Goal: Share content: Share content

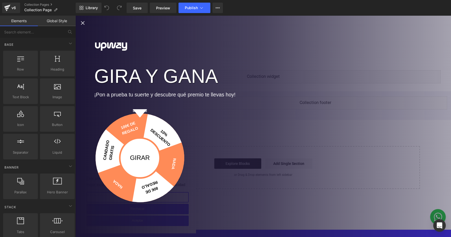
click at [82, 23] on icon "Close popup" at bounding box center [83, 23] width 6 height 6
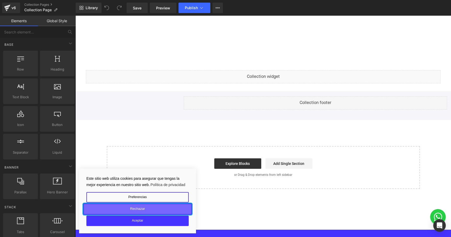
click at [157, 209] on button "Rechazar" at bounding box center [137, 208] width 109 height 11
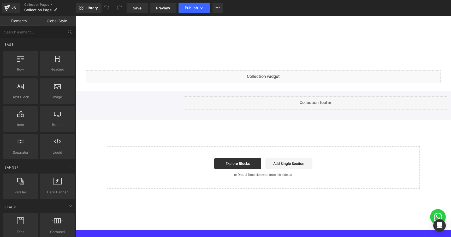
click at [187, 60] on div at bounding box center [262, 43] width 375 height 55
click at [311, 32] on div at bounding box center [262, 43] width 375 height 55
click at [94, 7] on span "Library" at bounding box center [92, 7] width 12 height 5
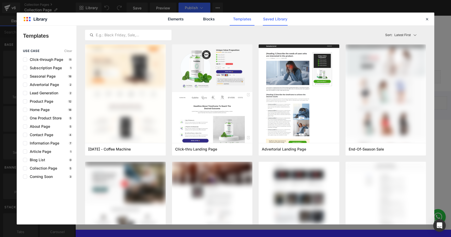
click at [269, 19] on link "Saved Library" at bounding box center [275, 19] width 25 height 13
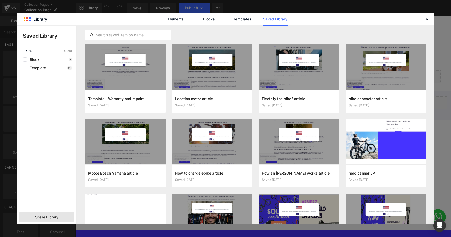
click at [50, 218] on span "Share Library" at bounding box center [46, 216] width 23 height 5
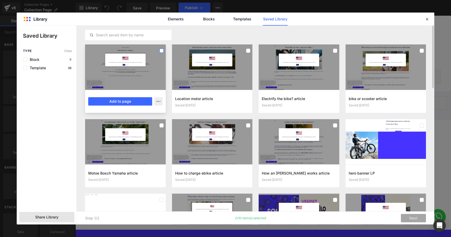
click at [160, 51] on label at bounding box center [161, 51] width 4 height 4
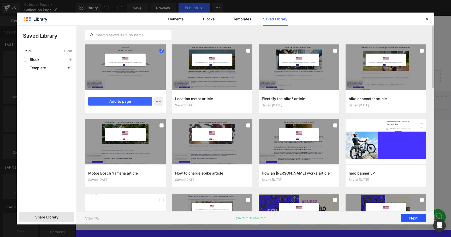
click at [415, 218] on button "Next" at bounding box center [413, 218] width 25 height 8
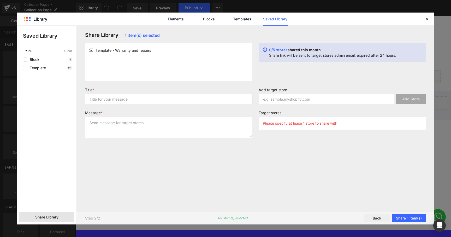
click at [220, 100] on input "text" at bounding box center [168, 99] width 167 height 10
type input "T"
click at [149, 95] on input "Template transfer from ES to IT" at bounding box center [168, 99] width 167 height 10
type input "Template transfer from ES to IT"
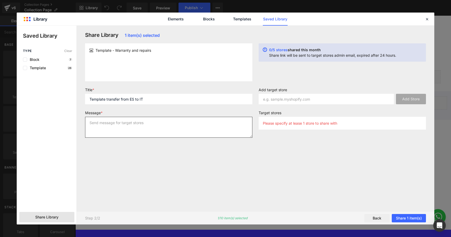
click at [144, 133] on textarea at bounding box center [168, 127] width 167 height 21
paste textarea "Template transfer from ES to IT"
type textarea "Template transfer from ES to IT"
click at [209, 141] on div "Message * Template transfer from ES to IT" at bounding box center [168, 125] width 173 height 31
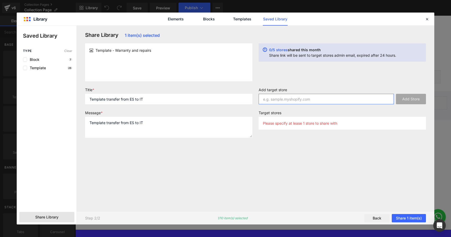
click at [287, 98] on input "text" at bounding box center [326, 99] width 135 height 10
click at [284, 98] on input "upway-italy." at bounding box center [326, 99] width 135 height 10
paste input "myshopify.com"
type input "[DOMAIN_NAME]"
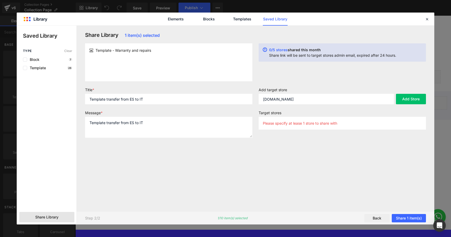
click at [365, 92] on label "Add target store" at bounding box center [342, 90] width 167 height 6
click at [407, 97] on button "Add Store" at bounding box center [411, 99] width 30 height 10
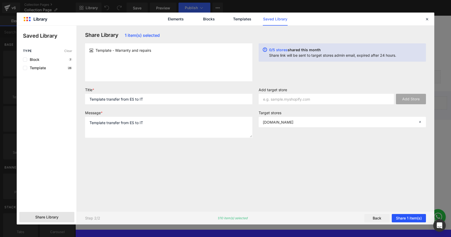
click at [417, 216] on button "Share 1 item(s)" at bounding box center [409, 218] width 34 height 8
click at [409, 218] on button "Share 1 item(s)" at bounding box center [409, 218] width 34 height 8
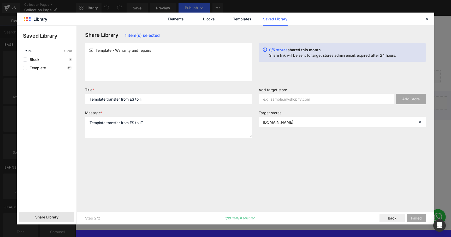
click at [393, 189] on div "Share Library 1 item(s) selected Template - Warranty and repairs 0/5 stores sha…" at bounding box center [255, 118] width 347 height 173
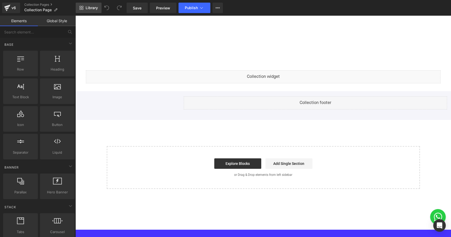
click at [91, 8] on span "Library" at bounding box center [92, 7] width 12 height 5
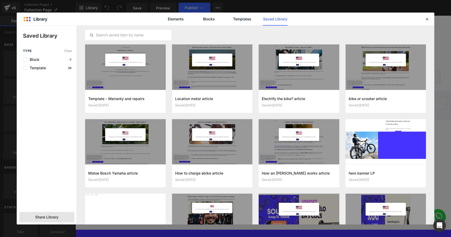
click at [58, 214] on div "Share Library" at bounding box center [46, 217] width 55 height 10
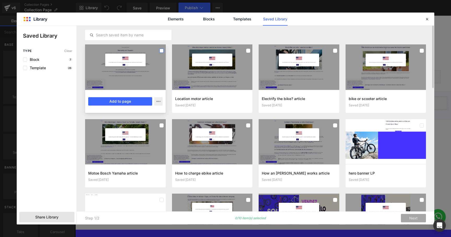
click at [160, 51] on label at bounding box center [161, 51] width 4 height 4
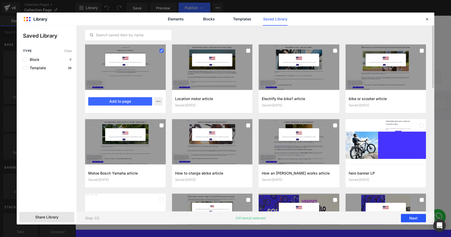
click at [417, 217] on button "Next" at bounding box center [413, 218] width 25 height 8
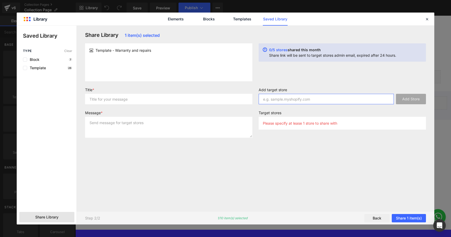
click at [293, 98] on input "text" at bounding box center [326, 99] width 135 height 10
paste input "[DOMAIN_NAME]"
type input "[DOMAIN_NAME]"
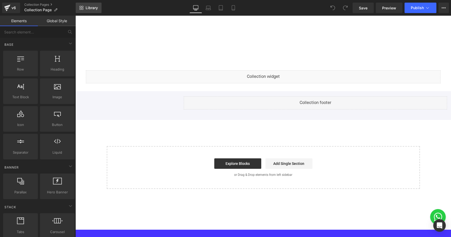
click at [94, 7] on span "Library" at bounding box center [92, 7] width 12 height 5
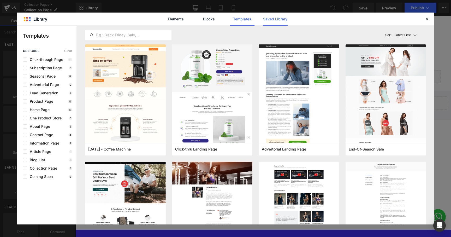
click at [280, 19] on link "Saved Library" at bounding box center [275, 19] width 25 height 13
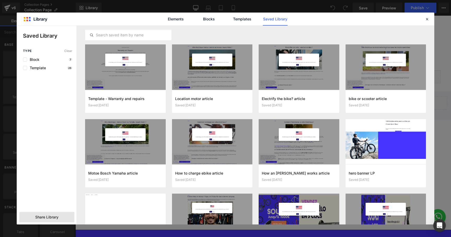
click at [57, 212] on div "Share Library" at bounding box center [46, 217] width 55 height 10
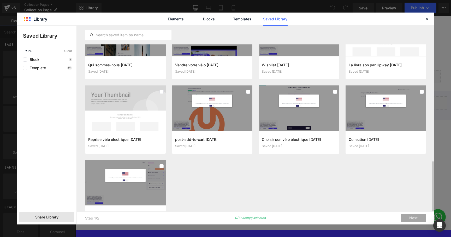
scroll to position [481, 0]
click at [426, 17] on icon at bounding box center [426, 19] width 5 height 5
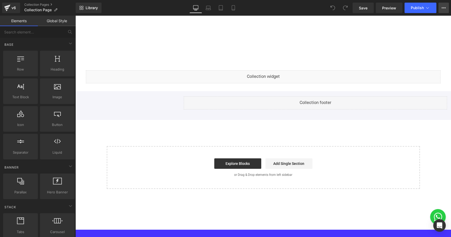
click at [441, 10] on button "View Live Page View with current Template Save Template to Library Schedule Pub…" at bounding box center [443, 8] width 10 height 10
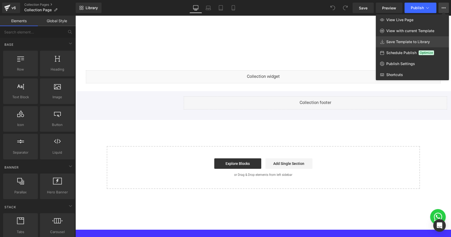
click at [414, 43] on span "Save Template to Library" at bounding box center [408, 41] width 44 height 5
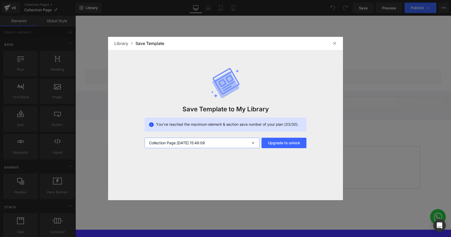
click at [206, 144] on input "Collection Page [DATE] 15:48:09" at bounding box center [202, 142] width 115 height 10
type input "e"
type input "c"
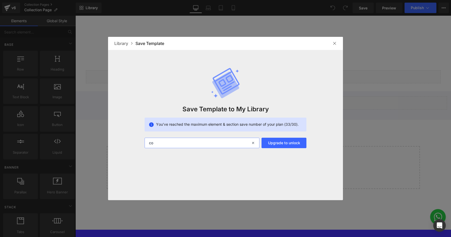
type input "c"
click at [170, 144] on input "Collection Page [DATE] 15:48:09" at bounding box center [202, 142] width 115 height 10
drag, startPoint x: 188, startPoint y: 142, endPoint x: 231, endPoint y: 142, distance: 42.8
click at [231, 142] on input "Collection [DATE] 15:48:09" at bounding box center [202, 142] width 115 height 10
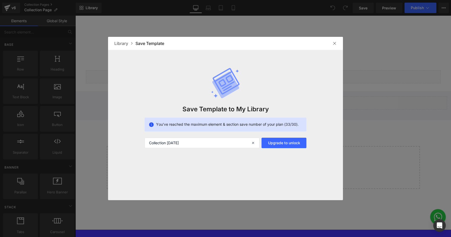
click at [278, 157] on div "Library Save Template Save Template to My Library You’ve reached the maximum el…" at bounding box center [225, 118] width 235 height 163
click at [150, 144] on input "Collection [DATE]" at bounding box center [202, 142] width 115 height 10
type input "ES Collection [DATE]"
click at [183, 166] on div "Library Save Template Save Template to My Library You’ve reached the maximum el…" at bounding box center [225, 118] width 235 height 163
click at [275, 143] on button "Upgrade to unlock" at bounding box center [283, 142] width 45 height 10
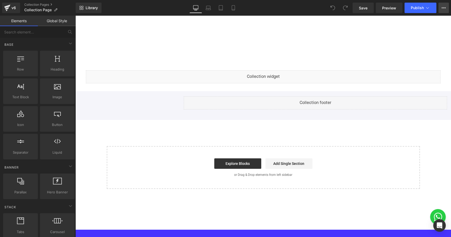
click at [441, 10] on button "View Live Page View with current Template Save Template to Library Schedule Pub…" at bounding box center [443, 8] width 10 height 10
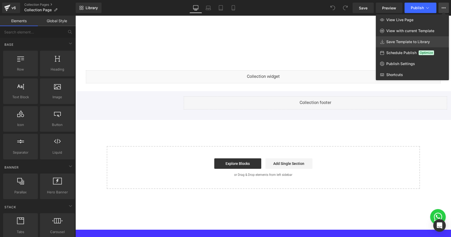
click at [410, 40] on span "Save Template to Library" at bounding box center [408, 41] width 44 height 5
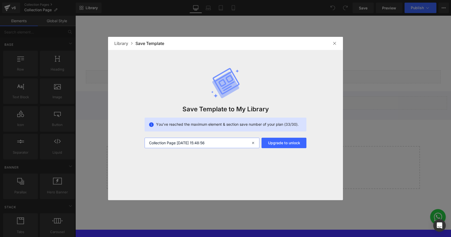
click at [171, 143] on input "Collection Page [DATE] 15:48:56" at bounding box center [202, 142] width 115 height 10
drag, startPoint x: 195, startPoint y: 143, endPoint x: 228, endPoint y: 143, distance: 32.9
click at [228, 143] on input "Collection ES [DATE] 15:48:56" at bounding box center [202, 142] width 115 height 10
click at [264, 158] on div "Library Save Template Save Template to My Library You’ve reached the maximum el…" at bounding box center [225, 118] width 235 height 163
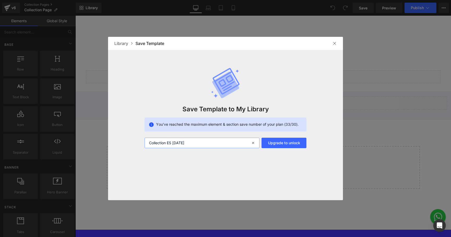
click at [212, 144] on input "Collection ES [DATE]" at bounding box center [202, 142] width 115 height 10
click at [212, 144] on input "Collection ES [DATE] a" at bounding box center [202, 142] width 115 height 10
type input "Collection ES [DATE]"
click at [220, 162] on div "Library Save Template Save Template to My Library You’ve reached the maximum el…" at bounding box center [225, 118] width 235 height 163
click at [334, 43] on img at bounding box center [334, 43] width 4 height 4
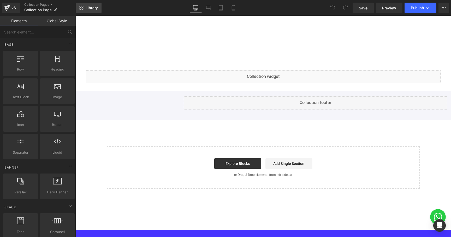
click at [87, 8] on span "Library" at bounding box center [92, 7] width 12 height 5
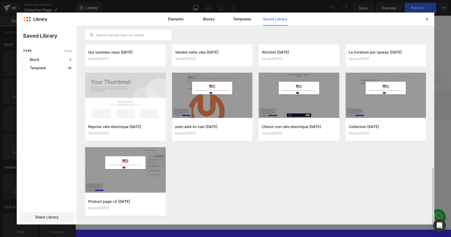
scroll to position [492, 0]
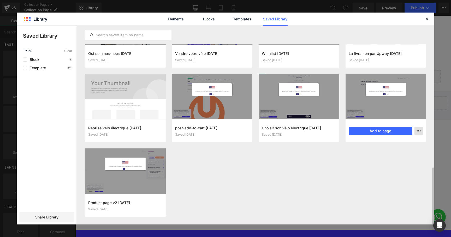
click at [419, 129] on icon "button" at bounding box center [418, 131] width 4 height 4
click at [398, 152] on div "Delete" at bounding box center [392, 153] width 59 height 11
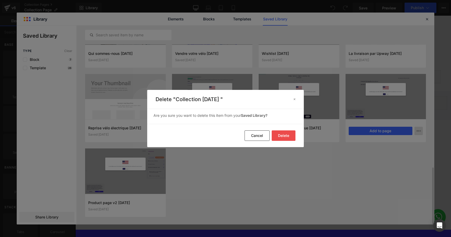
click at [291, 135] on button "Delete" at bounding box center [284, 135] width 24 height 10
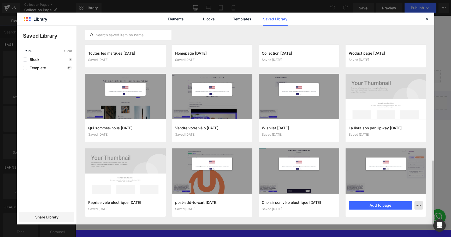
click at [422, 205] on button "button" at bounding box center [418, 205] width 8 height 8
click at [405, 193] on div "Delete" at bounding box center [392, 193] width 59 height 11
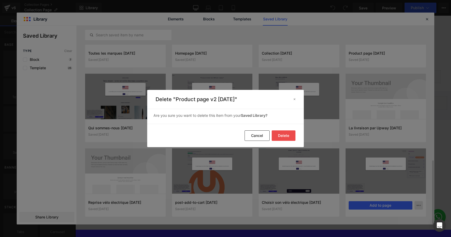
click at [282, 133] on button "Delete" at bounding box center [284, 135] width 24 height 10
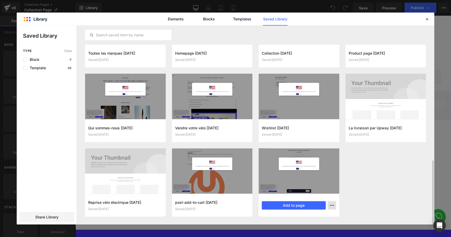
click at [332, 204] on icon "button" at bounding box center [332, 205] width 4 height 4
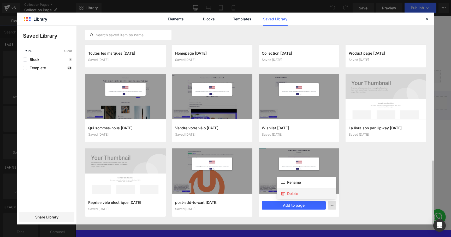
click at [316, 194] on div "Delete" at bounding box center [306, 193] width 59 height 11
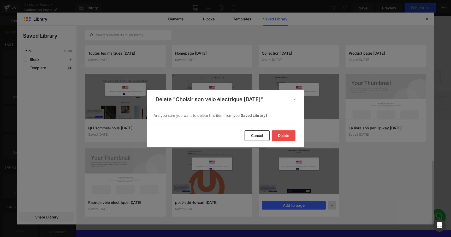
click at [288, 136] on button "Delete" at bounding box center [284, 135] width 24 height 10
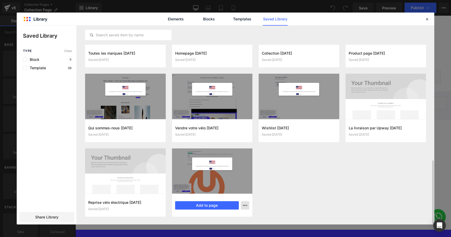
click at [247, 206] on icon "button" at bounding box center [245, 205] width 4 height 4
click at [235, 192] on div "Delete" at bounding box center [219, 193] width 59 height 11
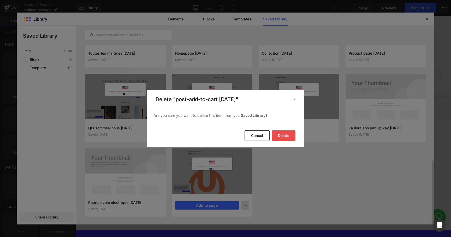
click at [281, 131] on button "Delete" at bounding box center [284, 135] width 24 height 10
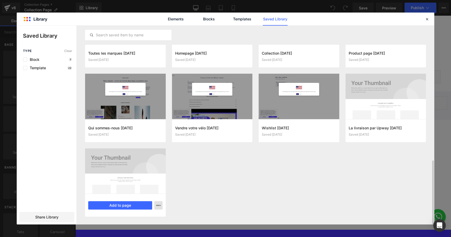
click at [159, 207] on icon "button" at bounding box center [158, 205] width 4 height 4
click at [147, 190] on div "Delete" at bounding box center [132, 193] width 59 height 11
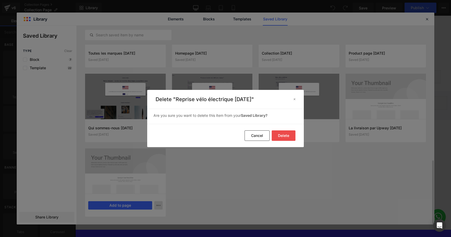
click at [283, 135] on button "Delete" at bounding box center [284, 135] width 24 height 10
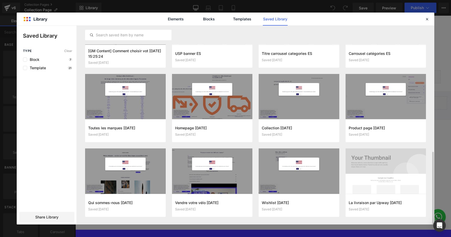
scroll to position [343, 0]
click at [420, 208] on button "button" at bounding box center [418, 205] width 8 height 8
click at [404, 195] on div "Delete" at bounding box center [392, 193] width 59 height 11
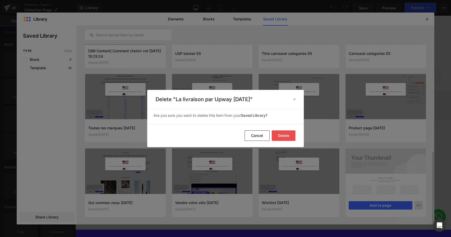
click at [285, 134] on button "Delete" at bounding box center [284, 135] width 24 height 10
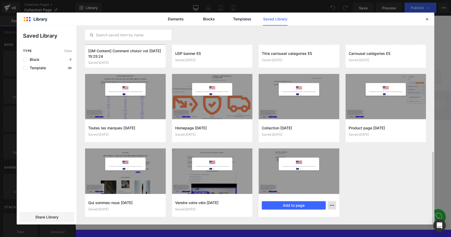
click at [332, 206] on icon "button" at bounding box center [332, 205] width 4 height 4
click at [319, 191] on div "Delete" at bounding box center [306, 193] width 59 height 11
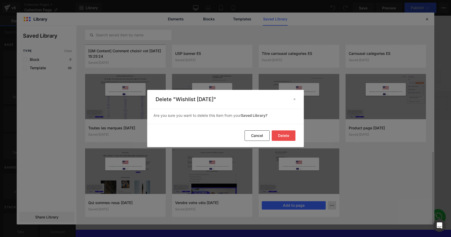
click at [285, 135] on button "Delete" at bounding box center [284, 135] width 24 height 10
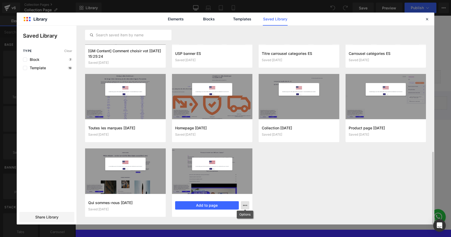
click at [247, 206] on button "button" at bounding box center [245, 205] width 8 height 8
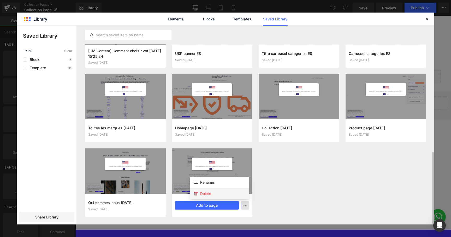
click at [243, 194] on div "Delete" at bounding box center [219, 193] width 59 height 11
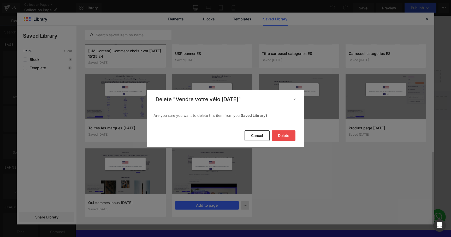
click at [283, 138] on button "Delete" at bounding box center [284, 135] width 24 height 10
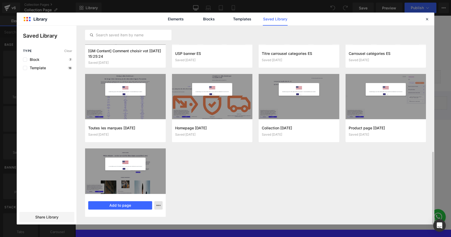
click at [158, 207] on icon "button" at bounding box center [158, 205] width 4 height 4
click at [153, 195] on div "Delete" at bounding box center [132, 193] width 59 height 11
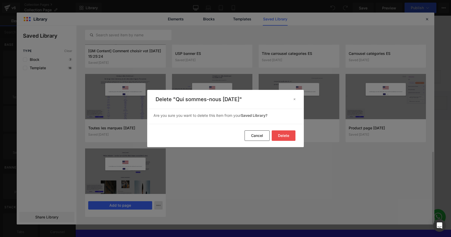
click at [283, 132] on button "Delete" at bounding box center [284, 135] width 24 height 10
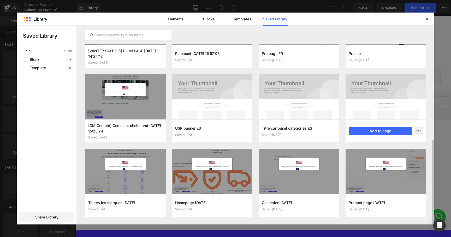
scroll to position [268, 0]
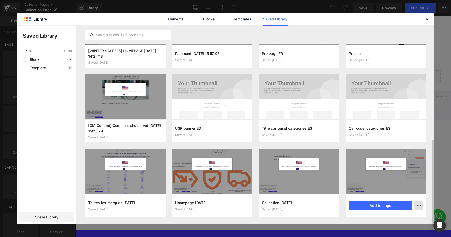
click at [420, 202] on button "button" at bounding box center [418, 205] width 8 height 8
click at [393, 195] on div "Delete" at bounding box center [392, 193] width 59 height 11
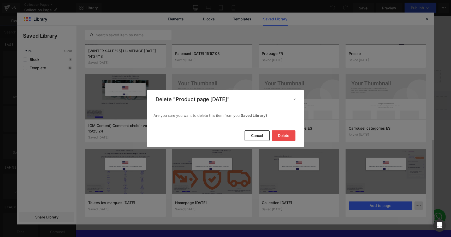
click at [278, 136] on button "Delete" at bounding box center [284, 135] width 24 height 10
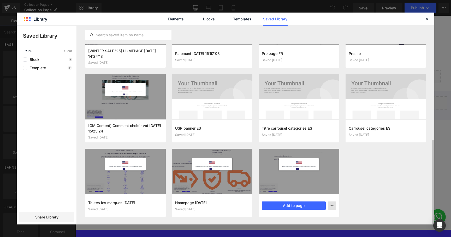
click at [331, 205] on icon "button" at bounding box center [332, 205] width 4 height 4
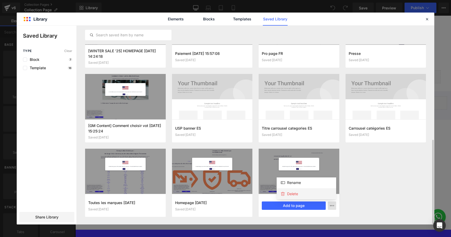
click at [313, 194] on div "Delete" at bounding box center [306, 193] width 59 height 11
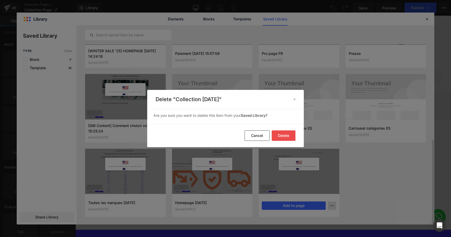
click at [281, 137] on button "Delete" at bounding box center [284, 135] width 24 height 10
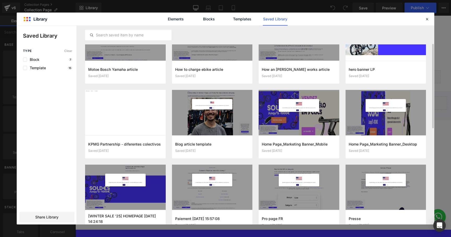
scroll to position [0, 0]
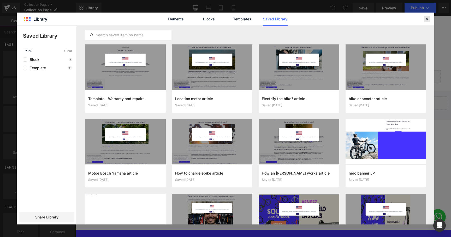
click at [428, 20] on icon at bounding box center [426, 19] width 5 height 5
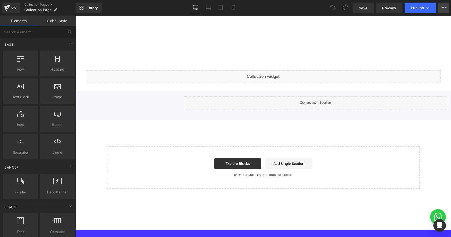
click at [446, 9] on button "View Live Page View with current Template Save Template to Library Schedule Pub…" at bounding box center [443, 8] width 10 height 10
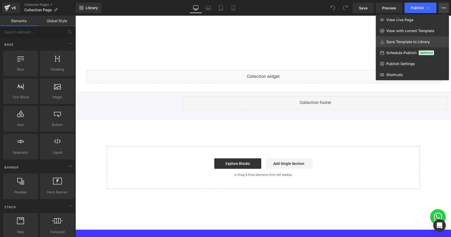
click at [406, 39] on span "Save Template to Library" at bounding box center [408, 41] width 44 height 5
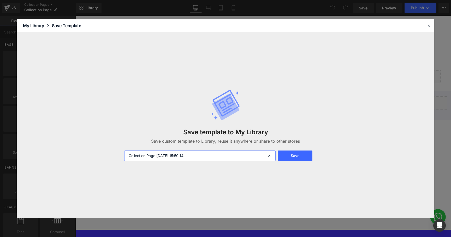
click at [153, 157] on input "Collection Page [DATE] 15:50:14" at bounding box center [199, 155] width 151 height 10
click at [185, 154] on input "Collection ES [DATE] 15:50:14" at bounding box center [199, 155] width 151 height 10
type input "Collection ES [DATE]"
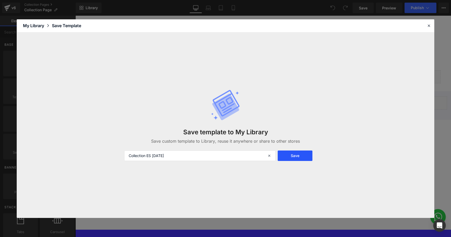
click at [285, 154] on button "Save" at bounding box center [295, 155] width 35 height 10
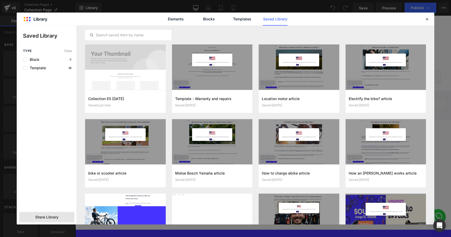
click at [57, 220] on div "Share Library" at bounding box center [46, 217] width 55 height 10
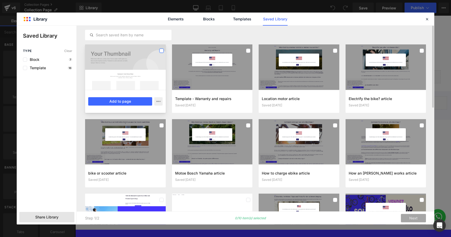
click at [161, 51] on label at bounding box center [161, 51] width 4 height 4
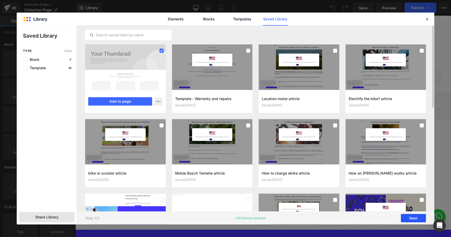
click at [414, 218] on button "Next" at bounding box center [413, 218] width 25 height 8
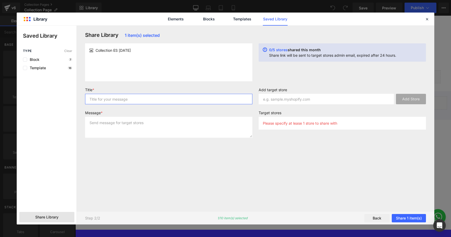
click at [194, 101] on input "text" at bounding box center [168, 99] width 167 height 10
type input "ES transfer to IT"
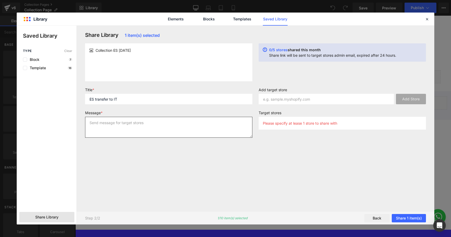
click at [191, 130] on textarea at bounding box center [168, 127] width 167 height 21
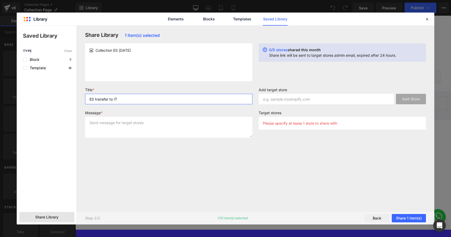
click at [137, 100] on input "ES transfer to IT" at bounding box center [168, 99] width 167 height 10
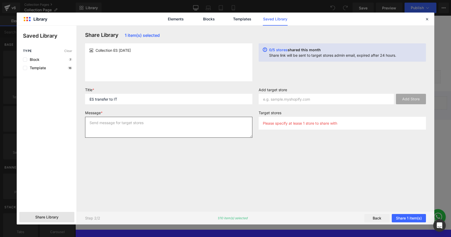
click at [142, 129] on textarea at bounding box center [168, 127] width 167 height 21
paste textarea "ES transfer to IT"
type textarea "ES transfer to IT"
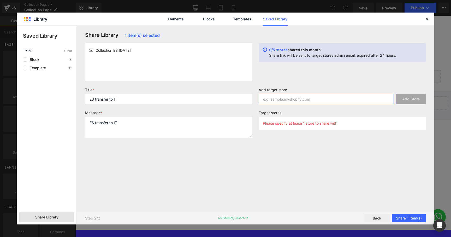
click at [305, 98] on input "text" at bounding box center [326, 99] width 135 height 10
paste input "[DOMAIN_NAME]"
type input "[DOMAIN_NAME]"
click at [408, 101] on button "Add Store" at bounding box center [411, 99] width 30 height 10
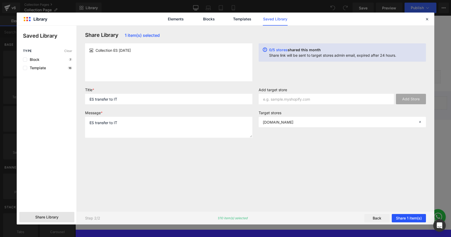
click at [405, 218] on button "Share 1 item(s)" at bounding box center [409, 218] width 34 height 8
click at [409, 219] on button "Share 1 item(s)" at bounding box center [409, 218] width 34 height 8
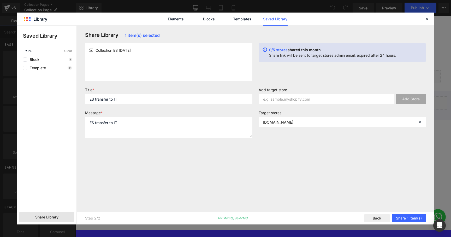
click at [299, 141] on div "Add target store Add Store Target stores [DOMAIN_NAME]" at bounding box center [341, 114] width 173 height 54
click at [225, 184] on div "Share Library 1 item(s) selected Collection ES [DATE] 0/5 stores shared this mo…" at bounding box center [255, 118] width 347 height 173
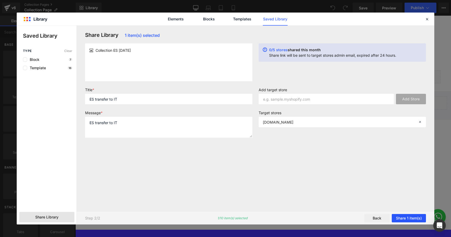
click at [411, 218] on button "Share 1 item(s)" at bounding box center [409, 218] width 34 height 8
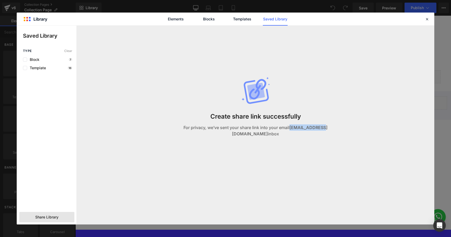
drag, startPoint x: 285, startPoint y: 132, endPoint x: 321, endPoint y: 132, distance: 36.3
click at [321, 132] on p "For privacy, we’ve sent your share link into your email [EMAIL_ADDRESS][DOMAIN_…" at bounding box center [255, 130] width 163 height 13
click at [236, 103] on div "Create share link successfully For privacy, we’ve sent your share link into you…" at bounding box center [255, 112] width 169 height 173
